Goal: Task Accomplishment & Management: Use online tool/utility

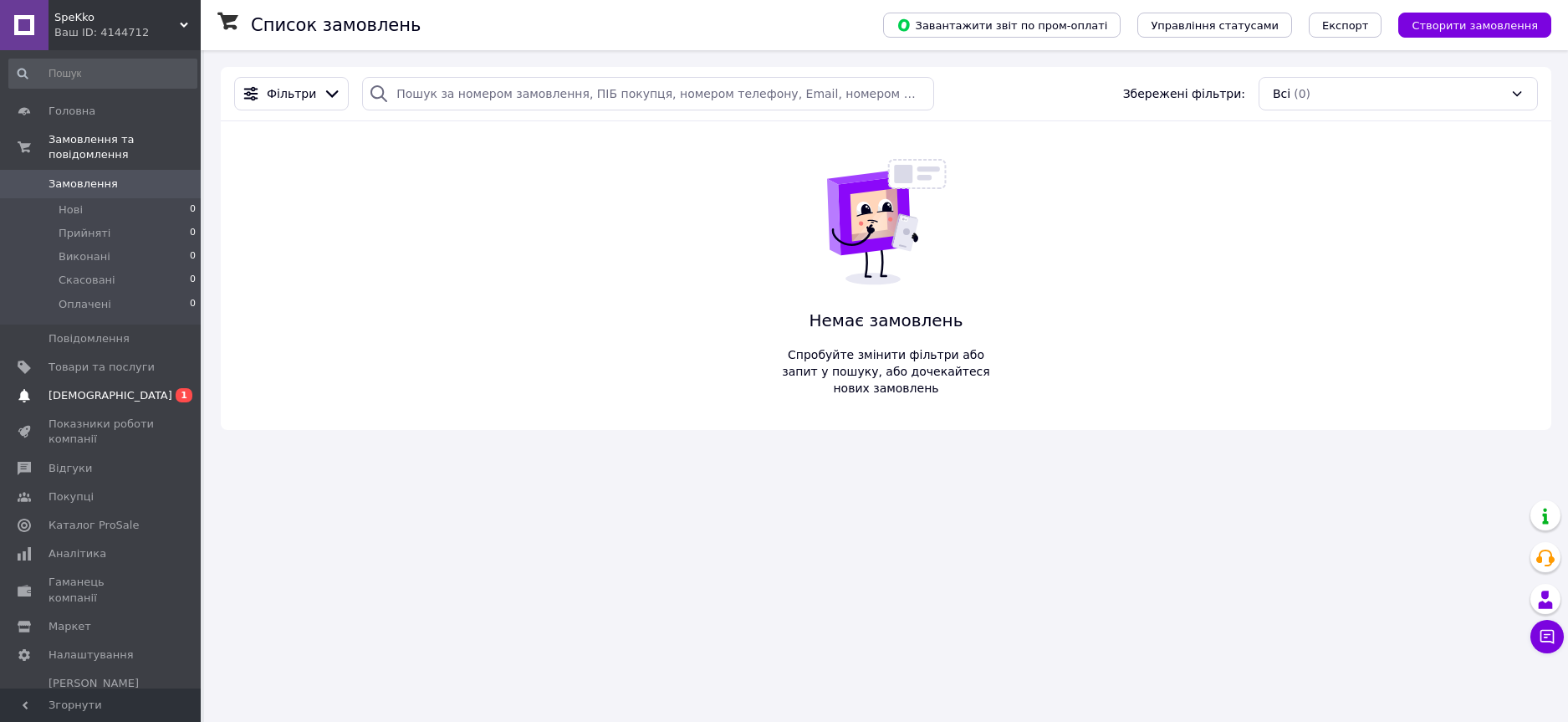
click at [79, 388] on span "[DEMOGRAPHIC_DATA]" at bounding box center [110, 396] width 123 height 15
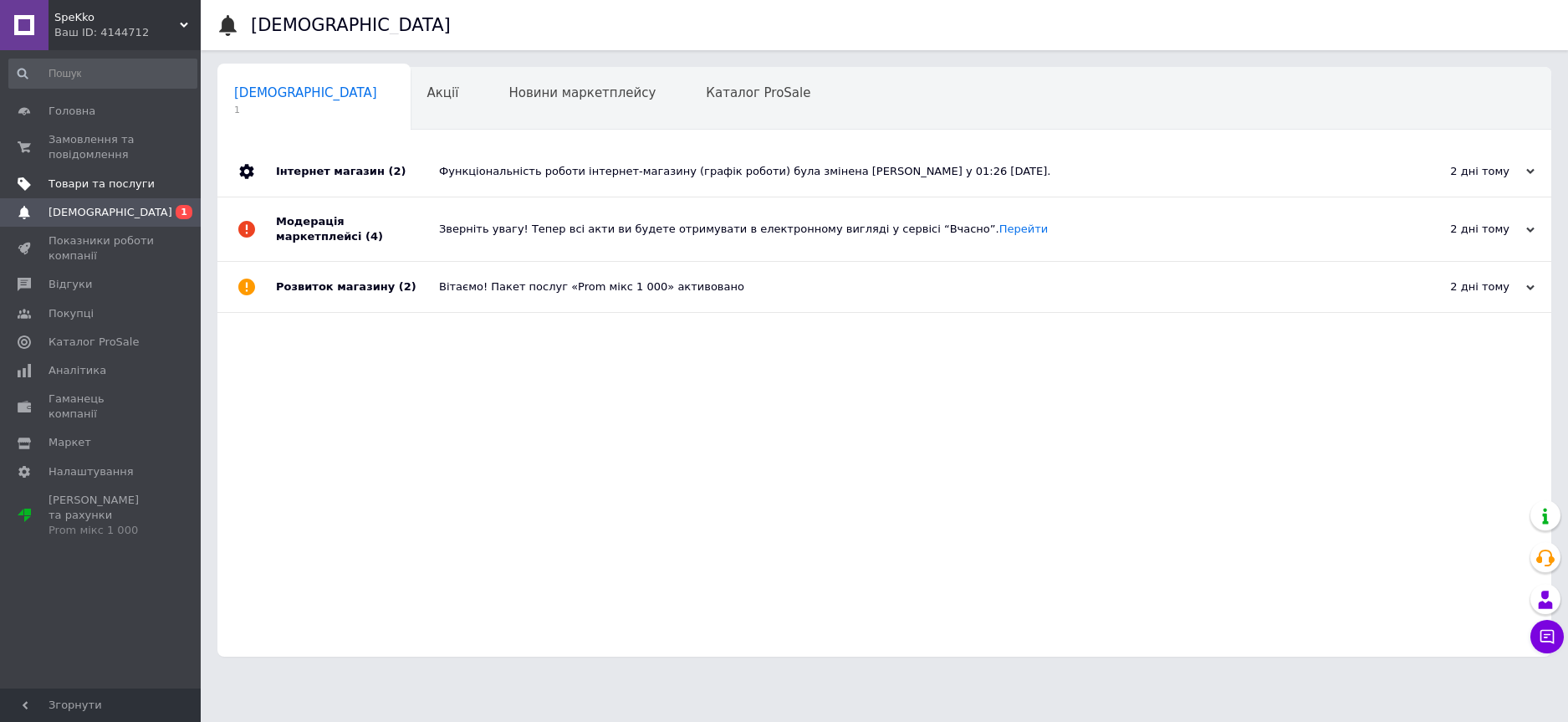
click at [131, 193] on link "Товари та послуги" at bounding box center [102, 184] width 206 height 28
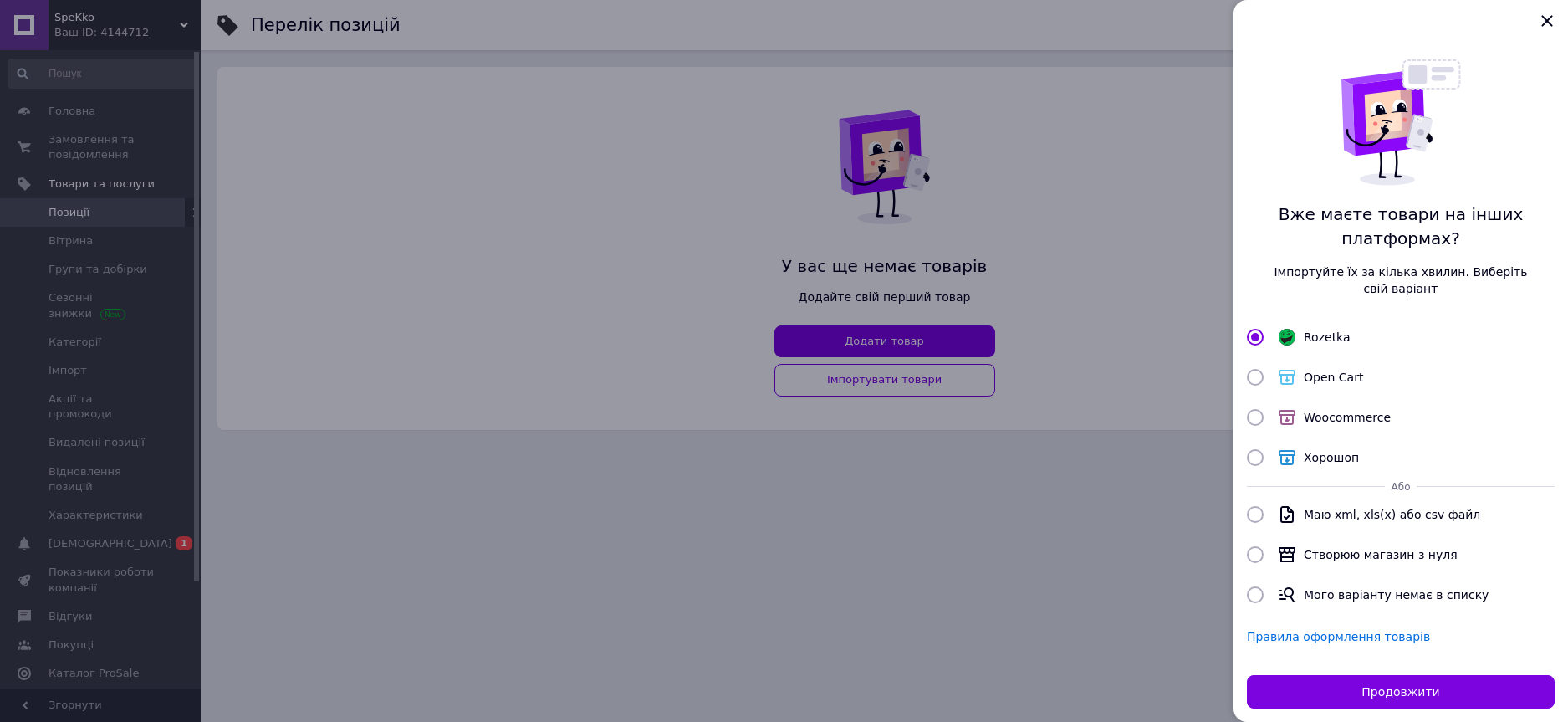
click at [1256, 564] on label "Створюю магазин з нуля" at bounding box center [1401, 555] width 314 height 20
click at [1256, 563] on input "Створюю магазин з нуля" at bounding box center [1255, 555] width 16 height 16
radio input "true"
click at [1372, 688] on button "Продовжити" at bounding box center [1400, 691] width 308 height 34
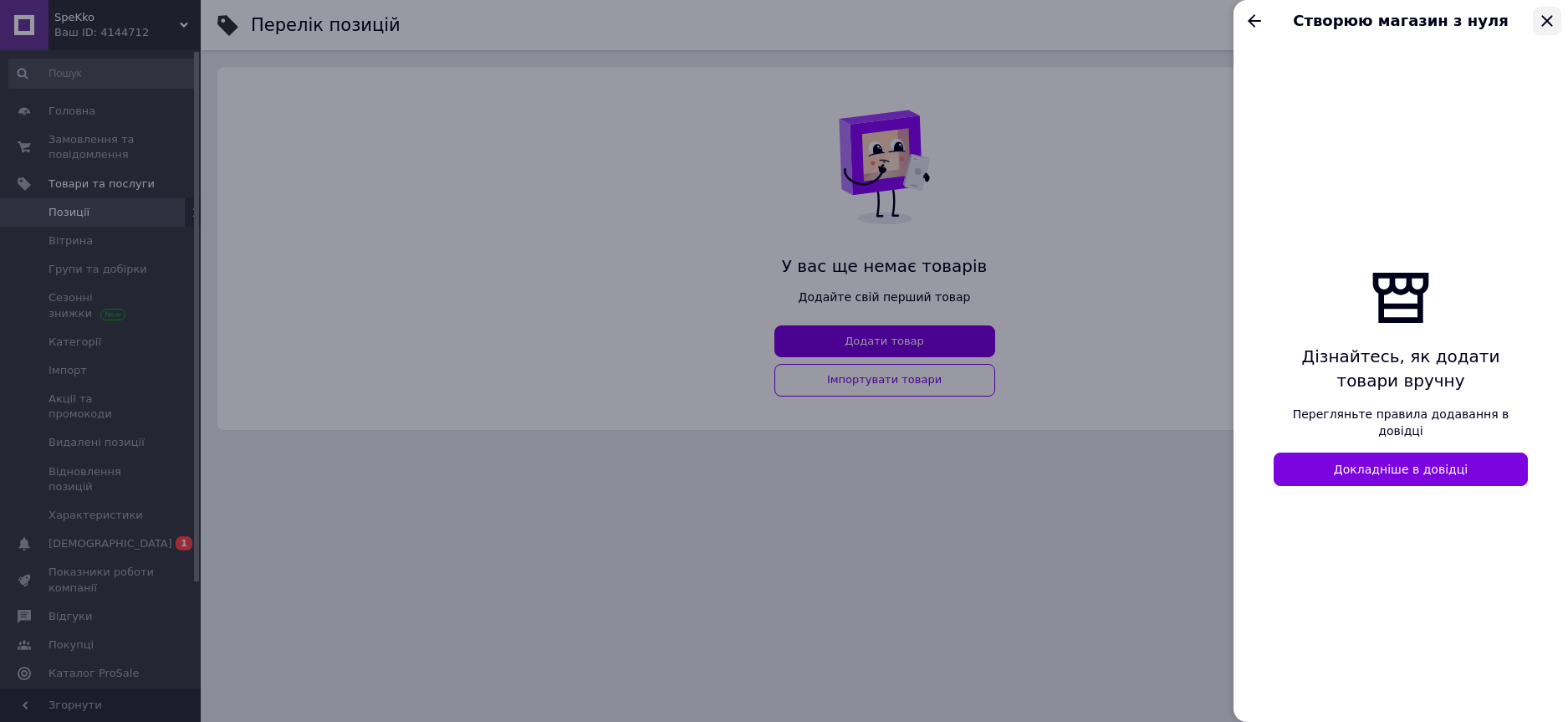
click at [1543, 19] on icon "Закрыть" at bounding box center [1547, 21] width 20 height 20
